Goal: Transaction & Acquisition: Download file/media

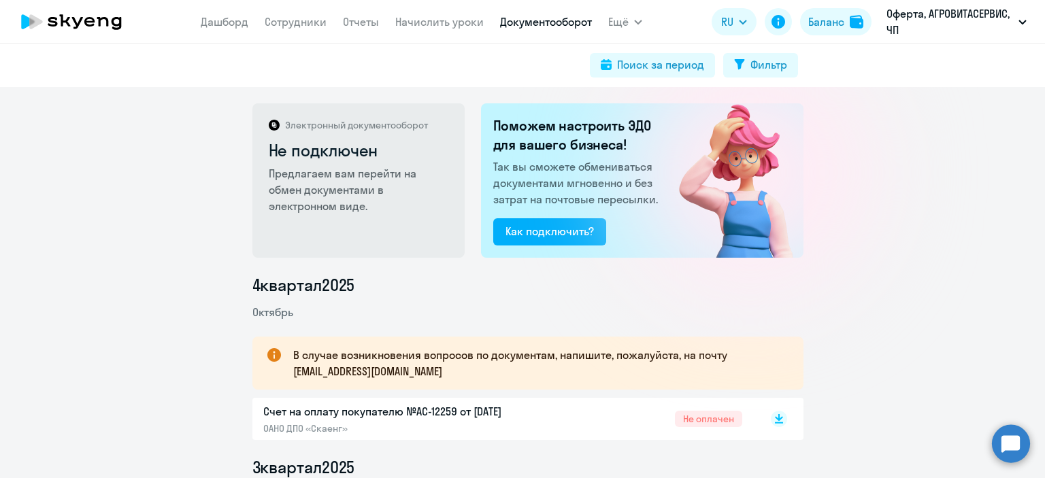
click at [542, 26] on link "Документооборот" at bounding box center [546, 22] width 92 height 14
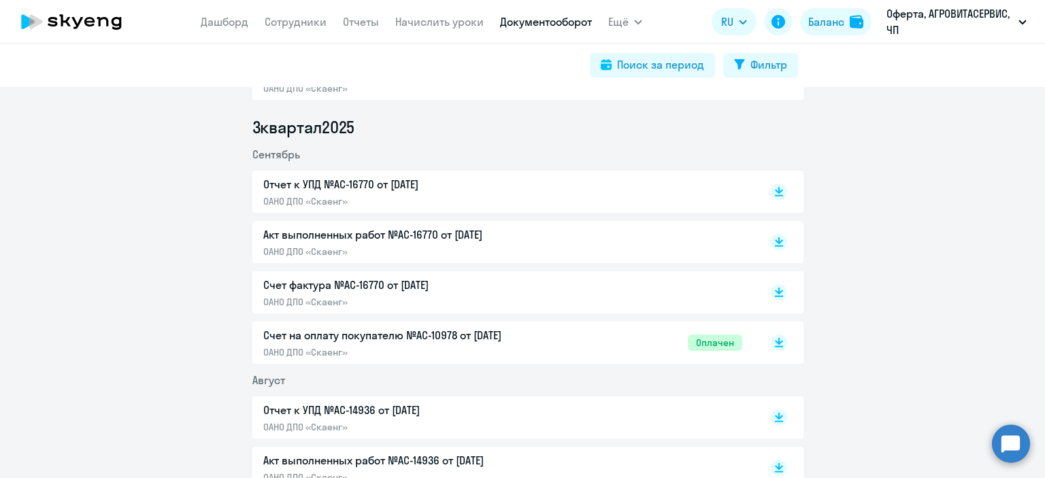
scroll to position [340, 0]
click at [776, 242] on rect at bounding box center [779, 242] width 16 height 16
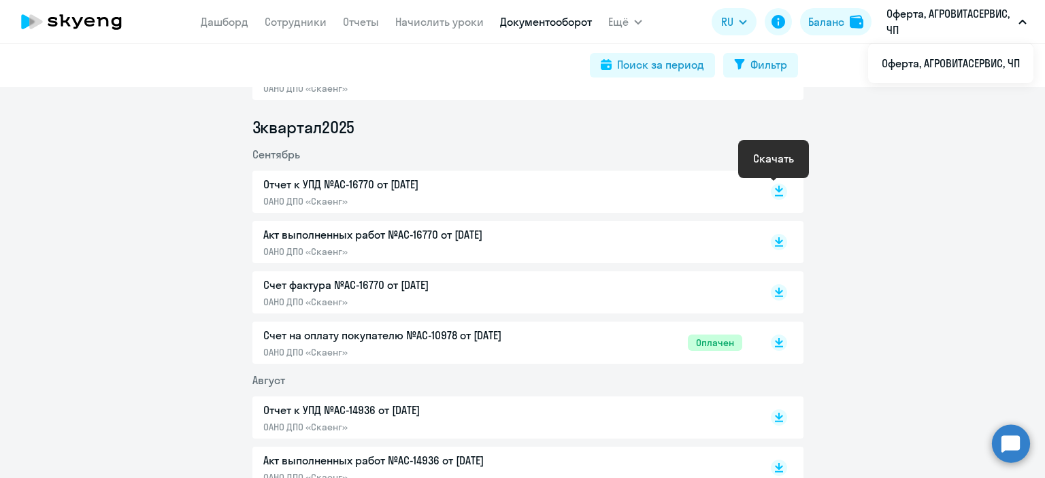
click at [771, 191] on rect at bounding box center [779, 192] width 16 height 16
click at [778, 293] on rect at bounding box center [779, 292] width 16 height 16
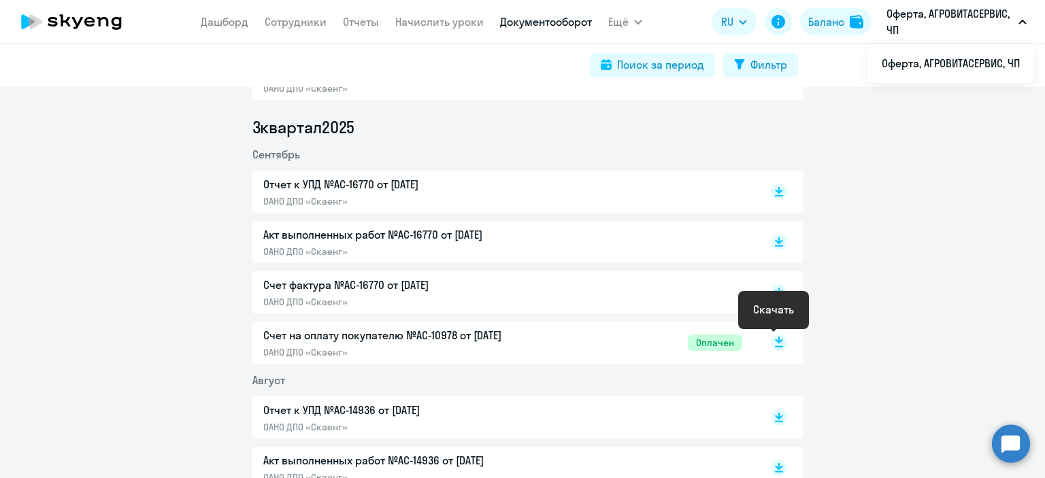
click at [775, 341] on icon at bounding box center [779, 340] width 8 height 7
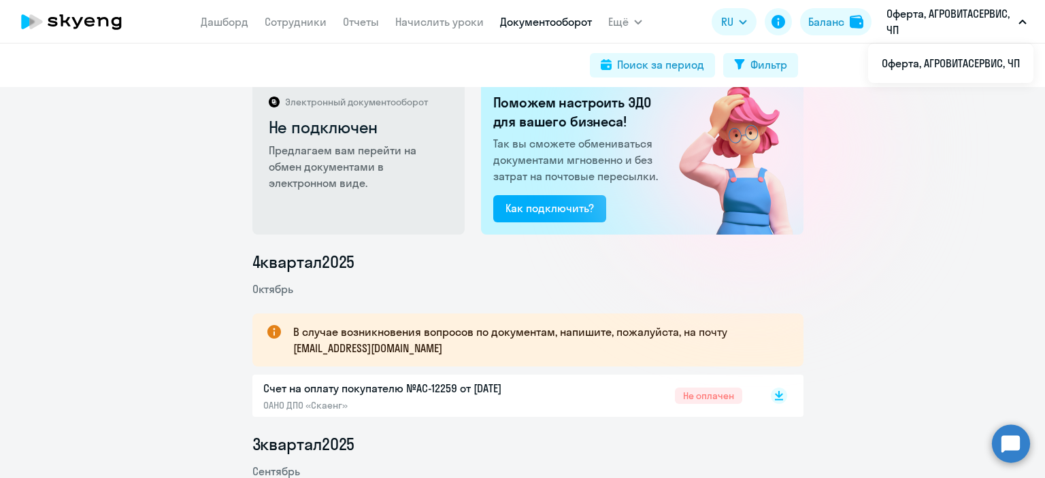
scroll to position [0, 0]
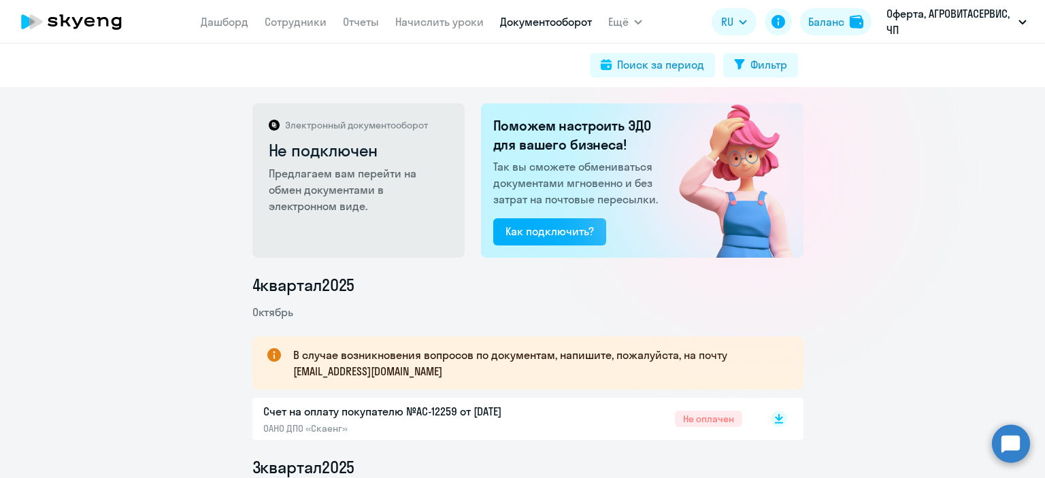
click at [704, 420] on span "Не оплачен" at bounding box center [708, 419] width 67 height 16
